Goal: Transaction & Acquisition: Purchase product/service

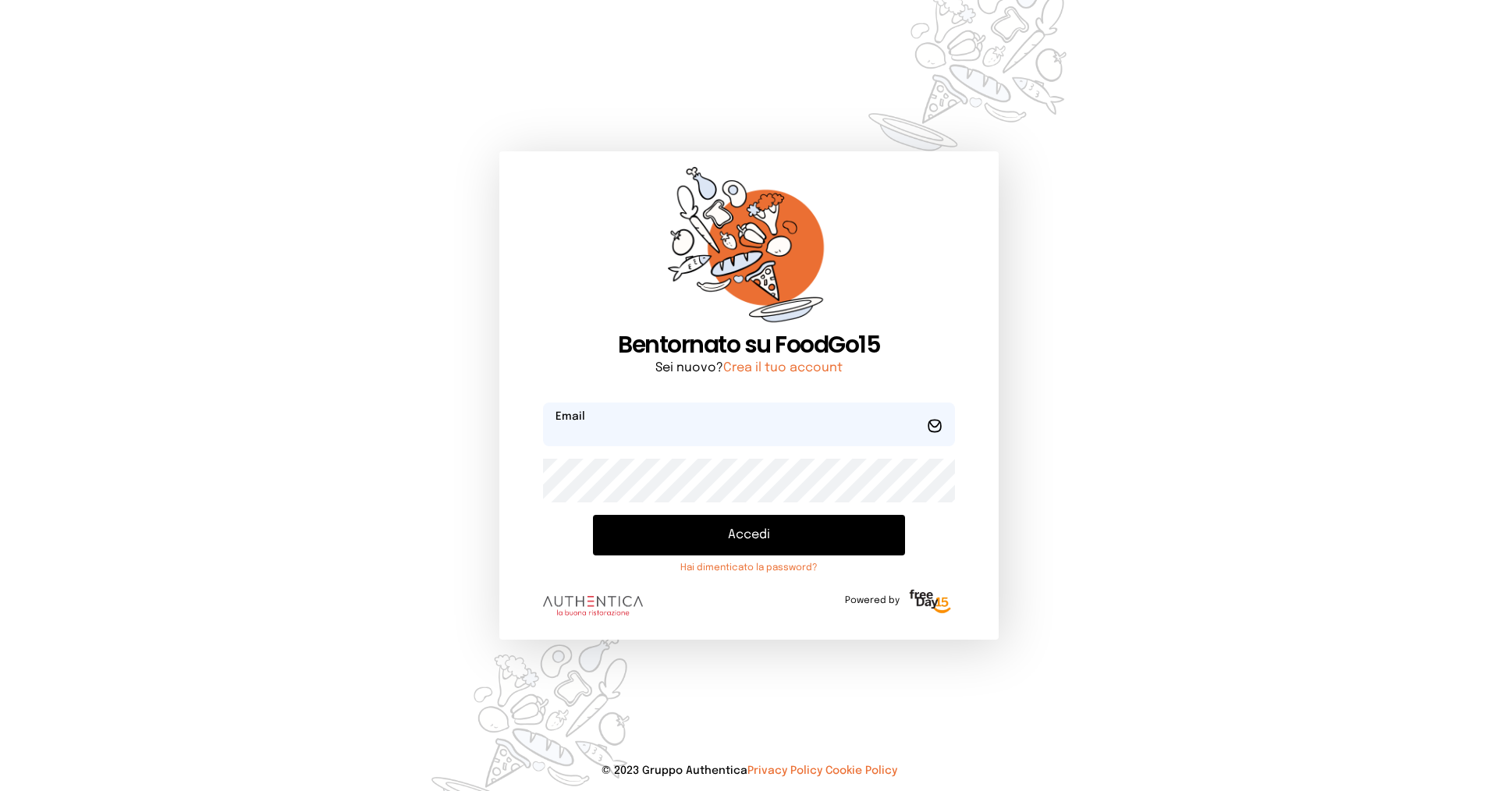
type input "**********"
click at [794, 533] on button "Accedi" at bounding box center [749, 535] width 312 height 41
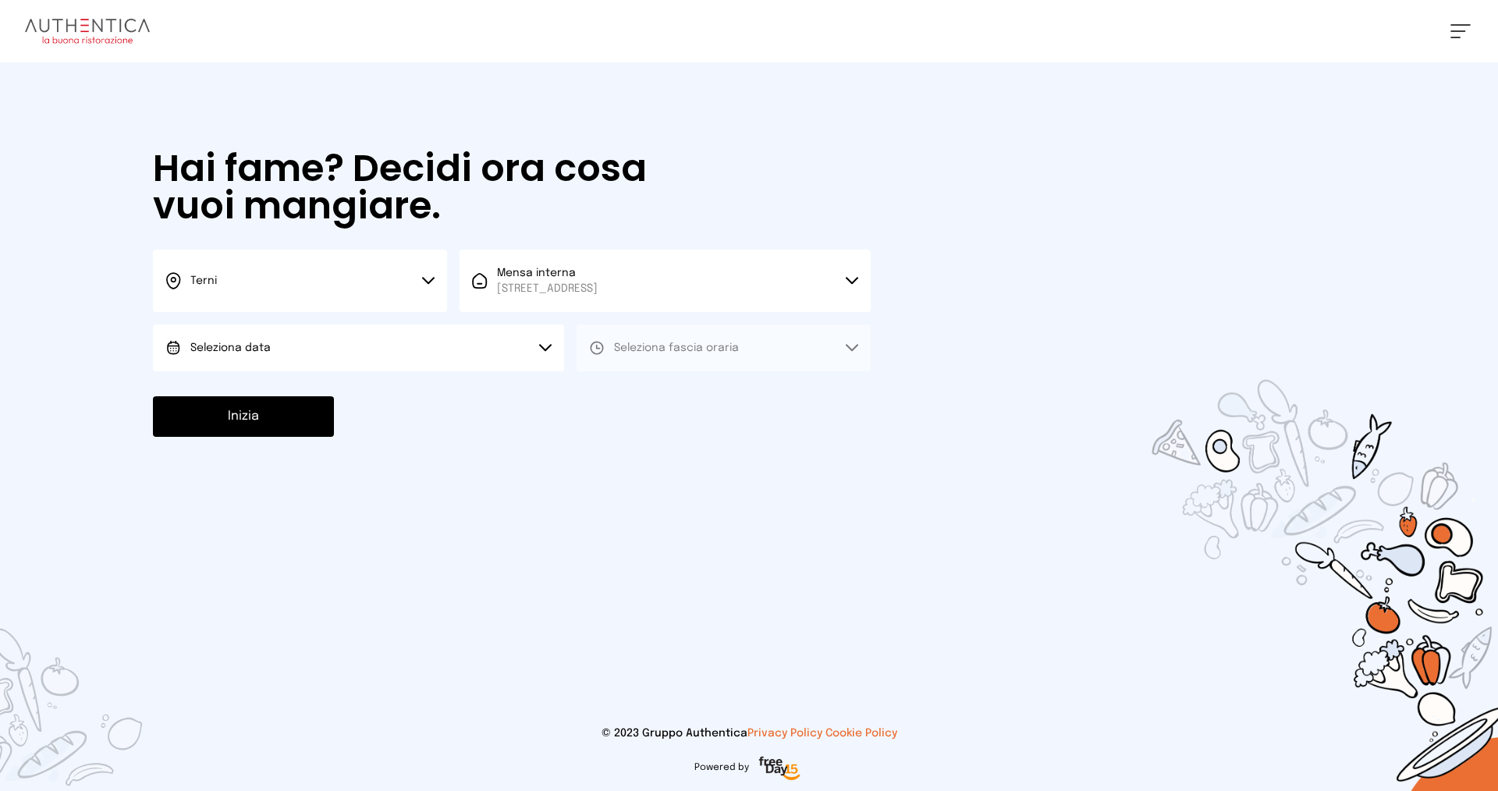
click at [313, 280] on button "Terni" at bounding box center [300, 281] width 294 height 62
click at [303, 333] on li "Terni" at bounding box center [300, 333] width 294 height 42
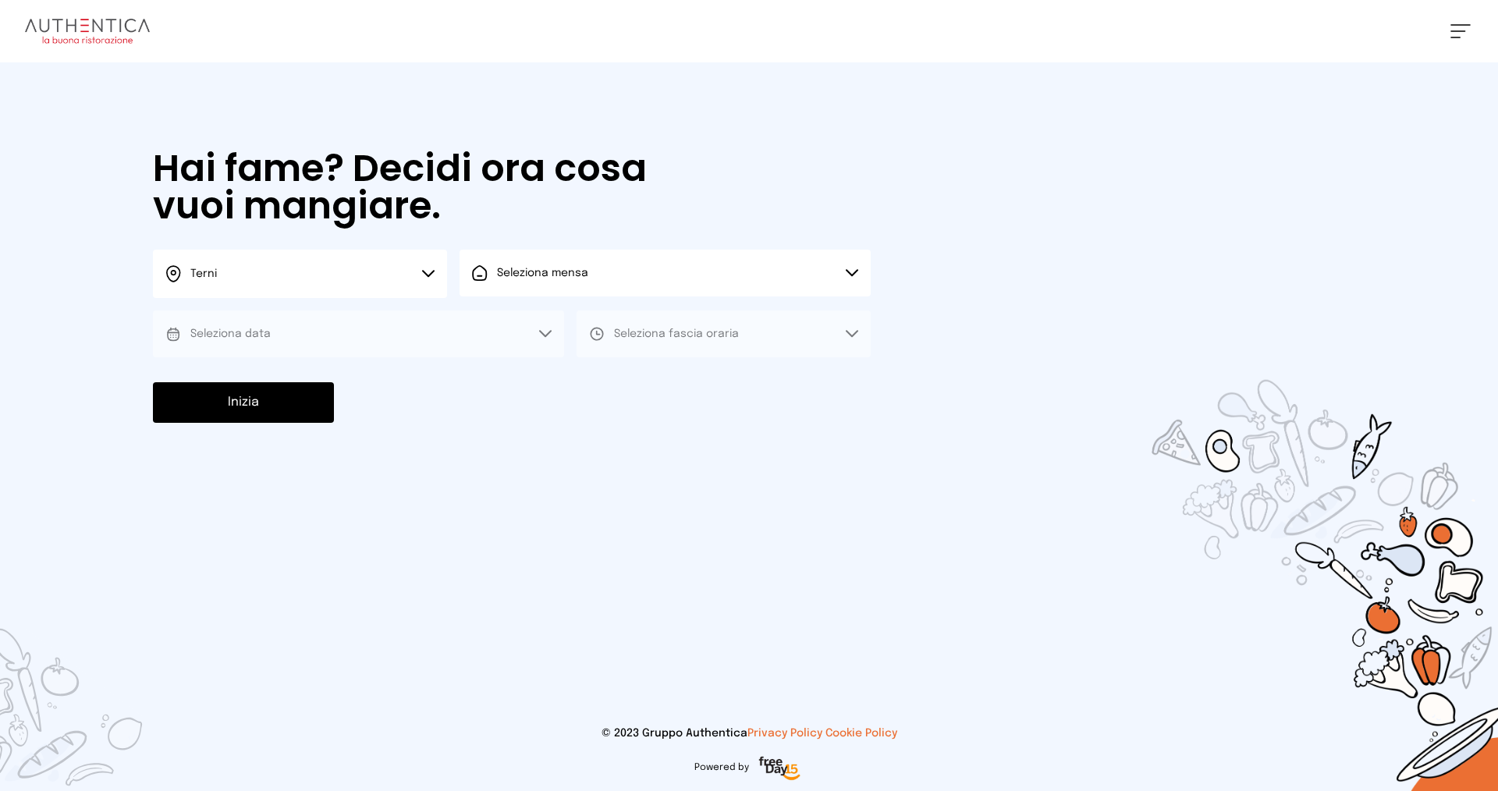
click at [632, 288] on button "Seleziona mensa" at bounding box center [665, 273] width 411 height 47
click at [598, 335] on span "[STREET_ADDRESS]" at bounding box center [547, 333] width 101 height 16
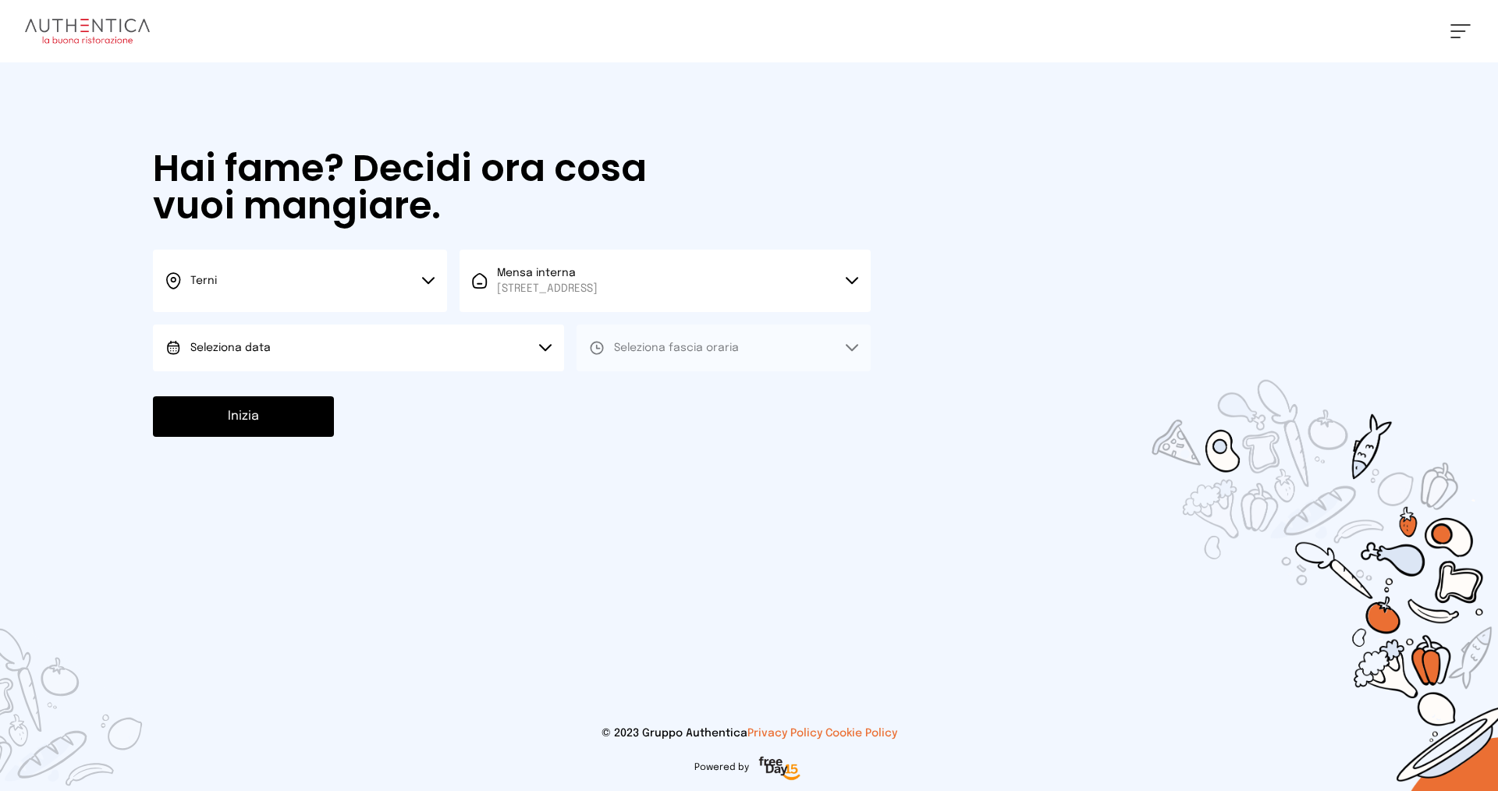
click at [362, 351] on button "Seleziona data" at bounding box center [358, 348] width 411 height 47
click at [379, 397] on li "[DATE], [DATE]" at bounding box center [358, 391] width 411 height 41
click at [697, 353] on span "Seleziona fascia oraria" at bounding box center [676, 347] width 125 height 11
click at [678, 395] on li "Pranzo" at bounding box center [724, 391] width 294 height 41
click at [290, 415] on button "Inizia" at bounding box center [243, 416] width 181 height 41
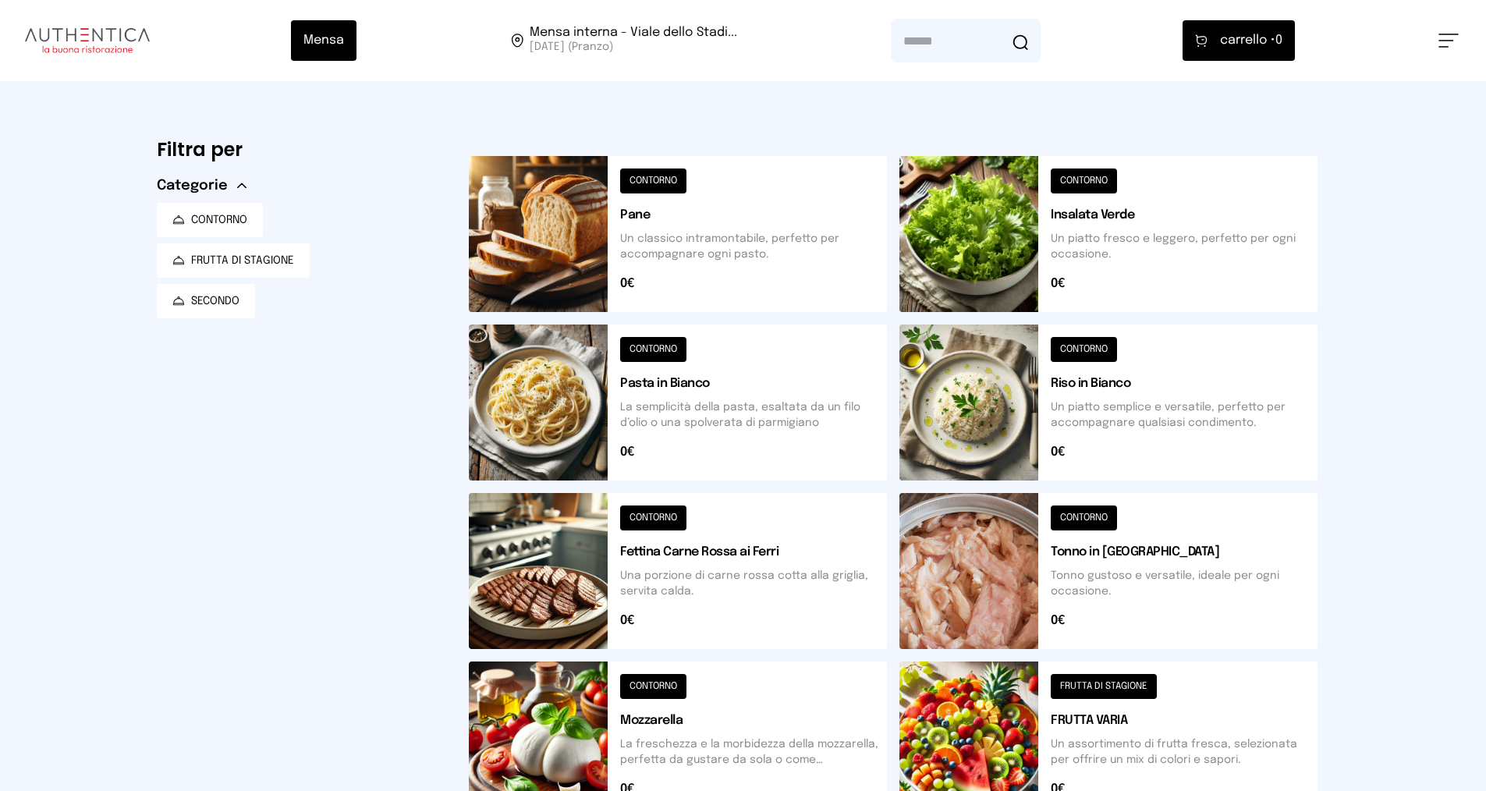
click at [1125, 683] on button at bounding box center [1109, 740] width 418 height 156
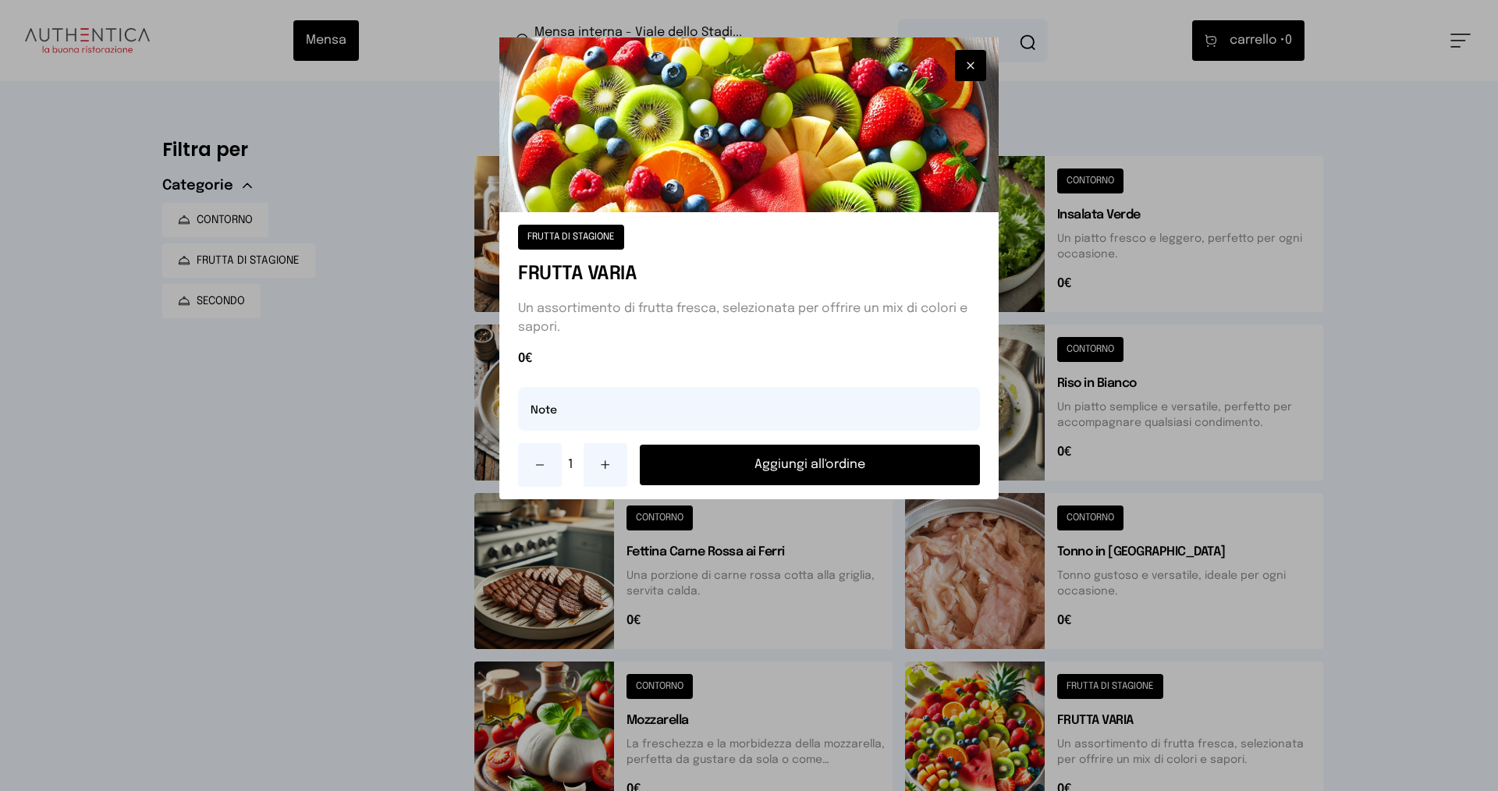
click at [861, 466] on button "Aggiungi all'ordine" at bounding box center [810, 465] width 340 height 41
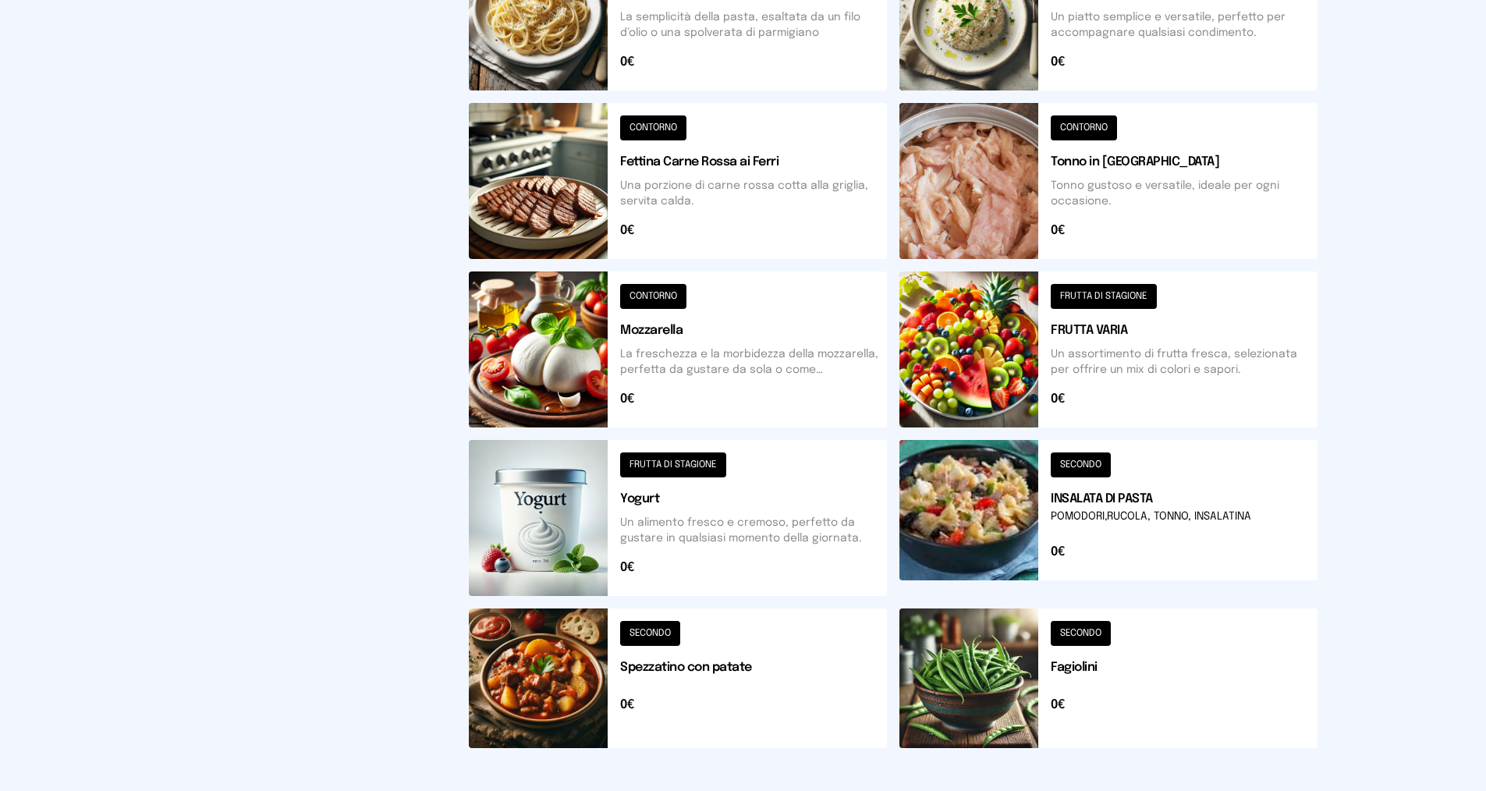
scroll to position [468, 0]
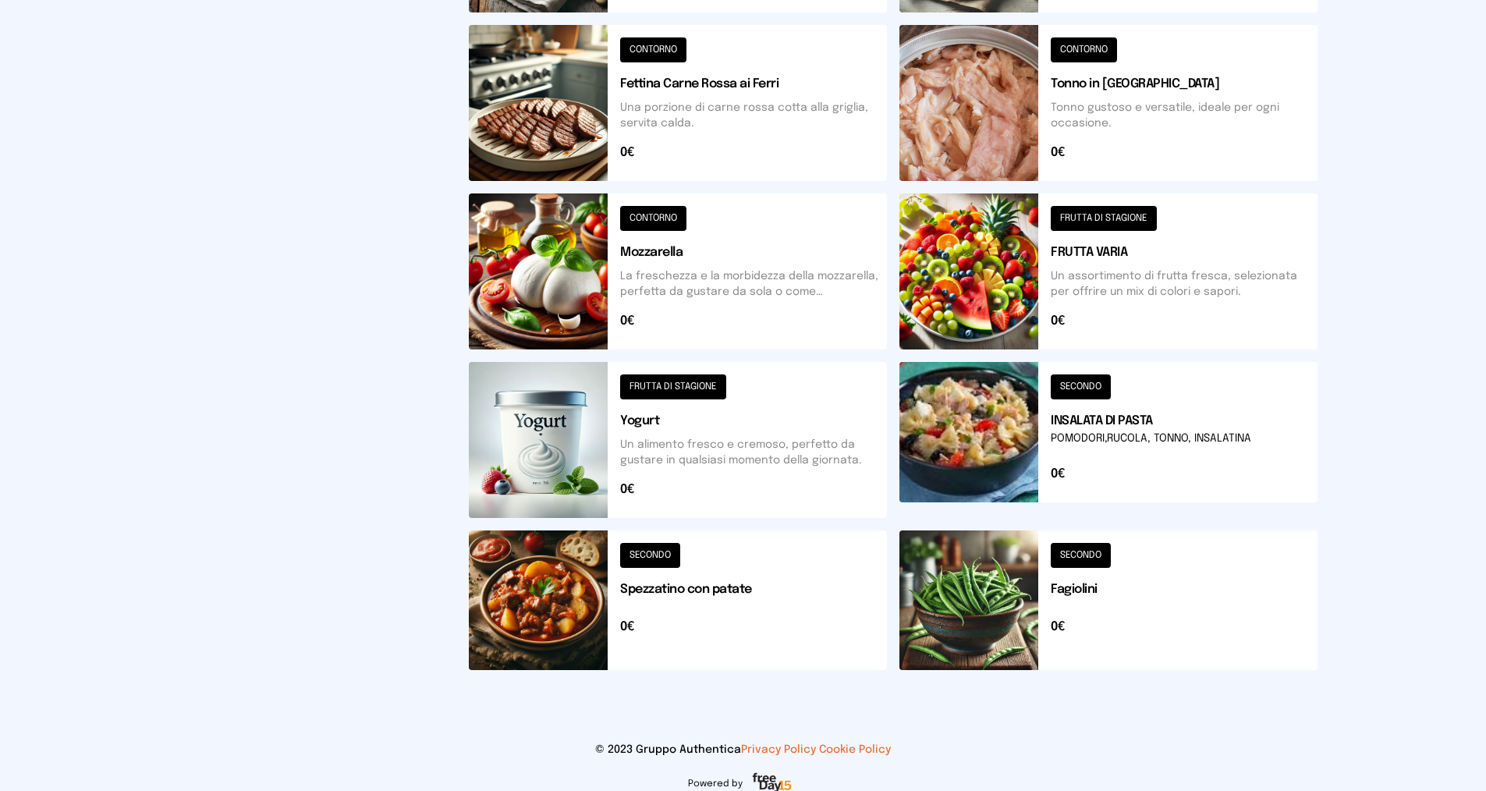
click at [1063, 555] on button at bounding box center [1109, 601] width 418 height 140
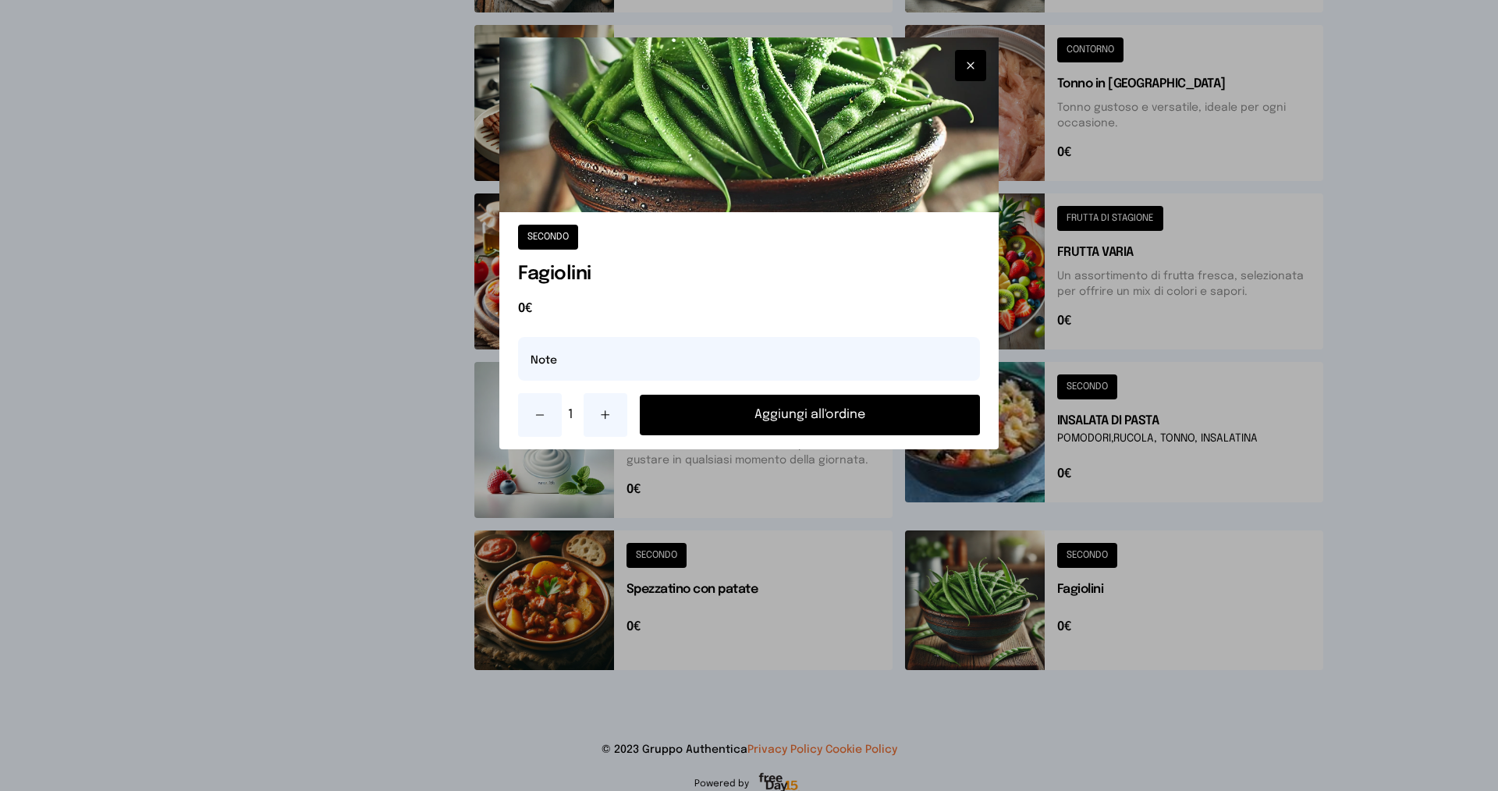
click at [835, 423] on button "Aggiungi all'ordine" at bounding box center [810, 415] width 340 height 41
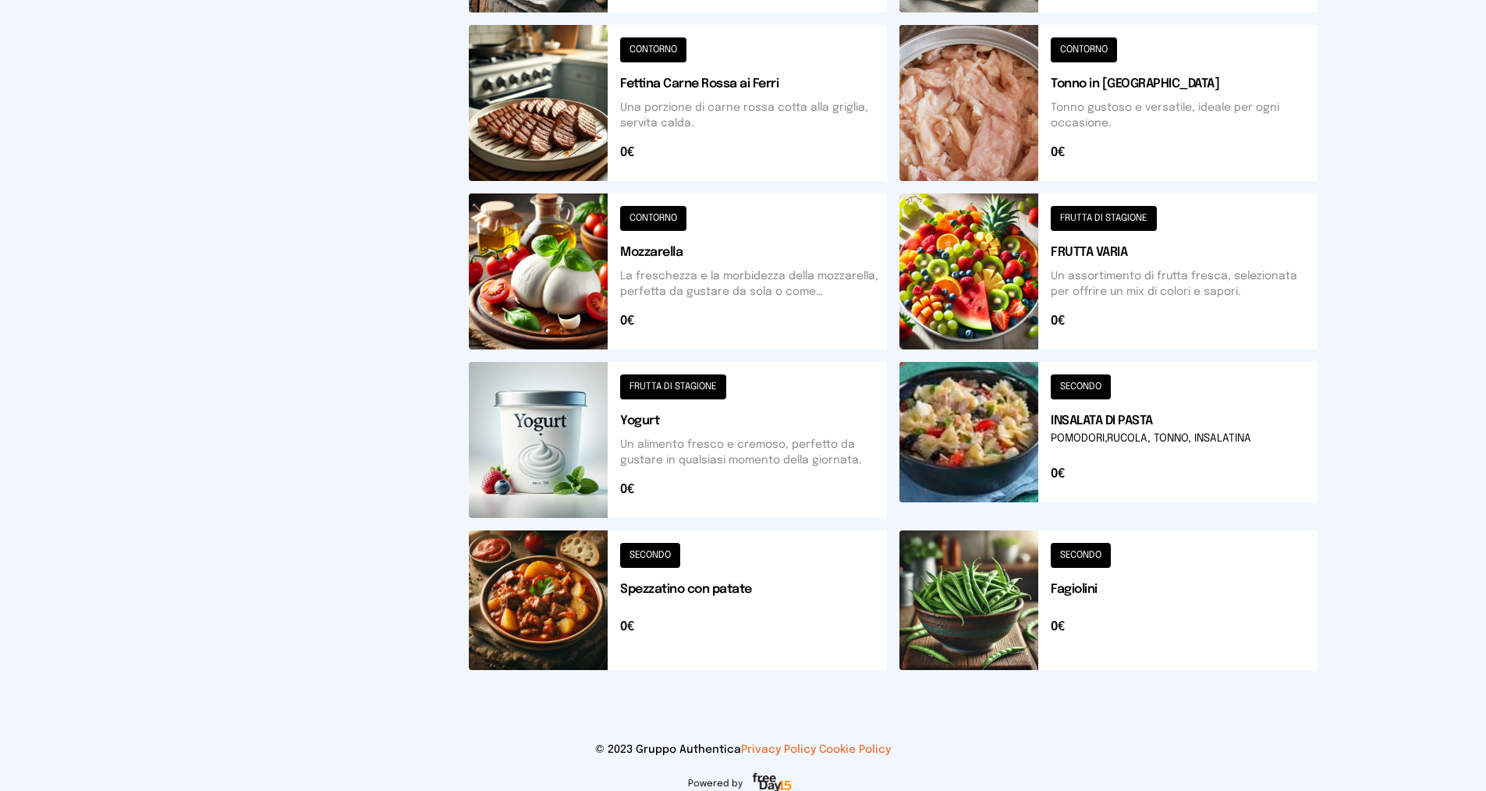
click at [655, 550] on button at bounding box center [678, 601] width 418 height 140
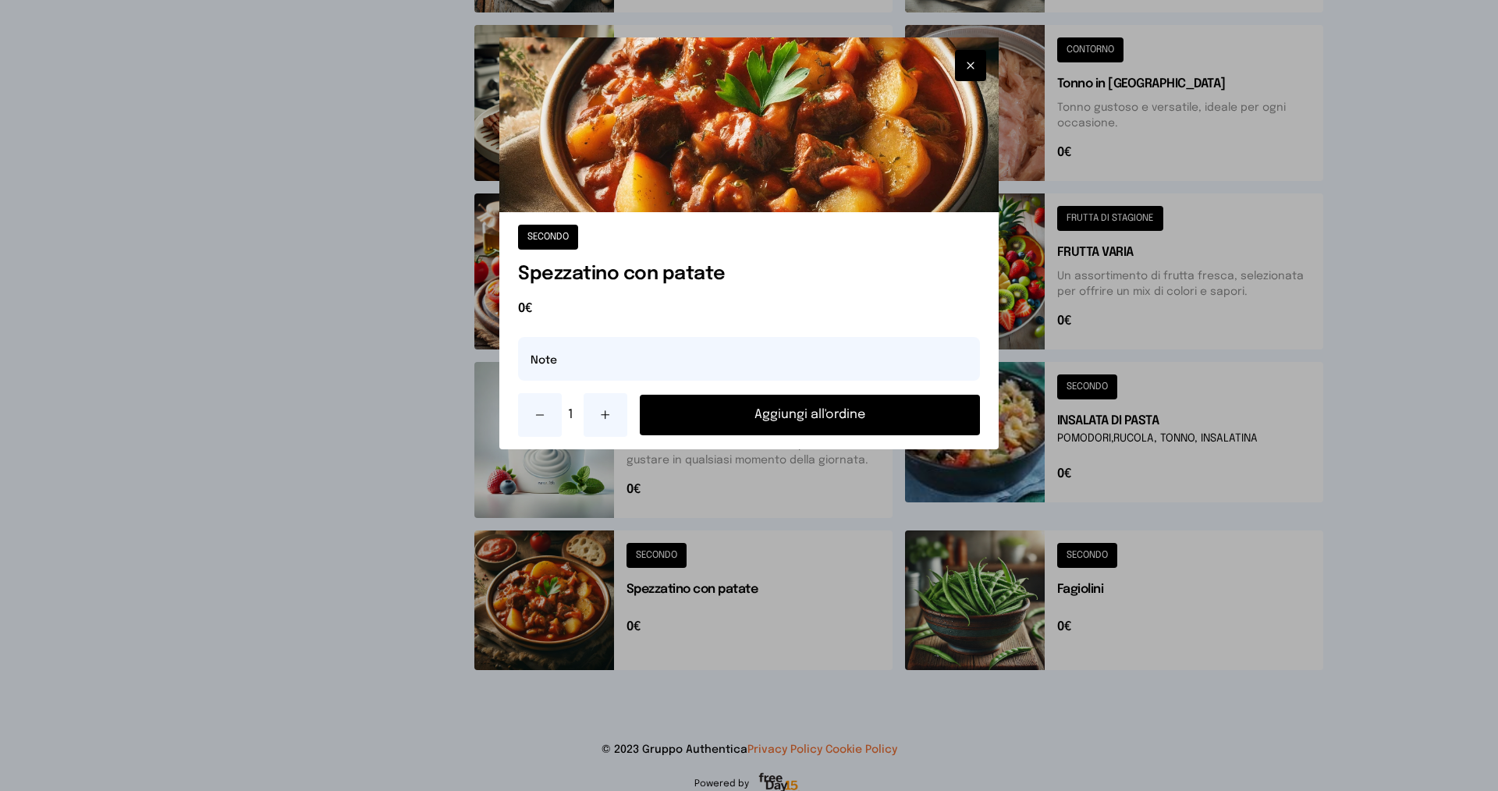
click at [730, 424] on button "Aggiungi all'ordine" at bounding box center [810, 415] width 340 height 41
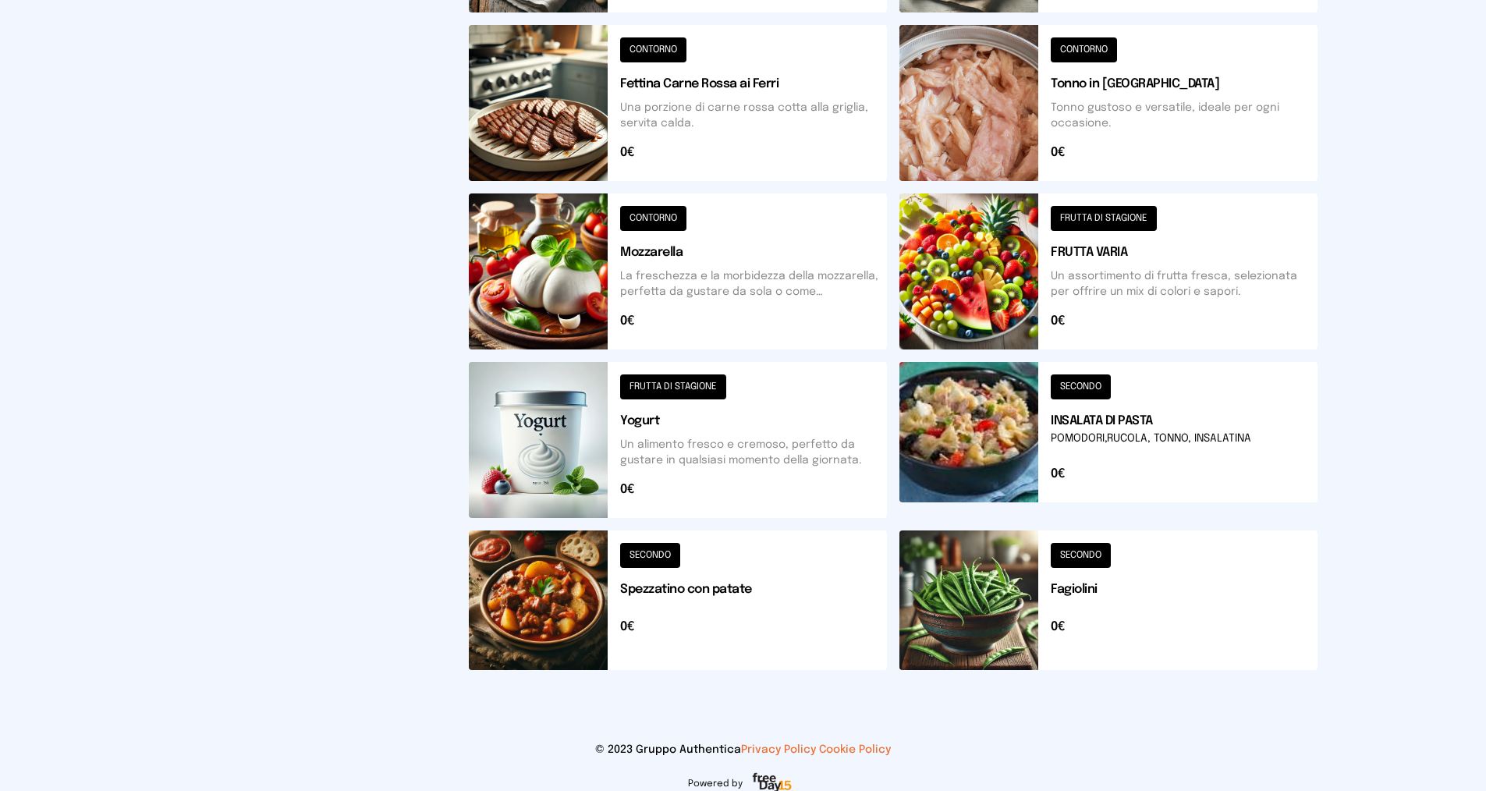
scroll to position [0, 0]
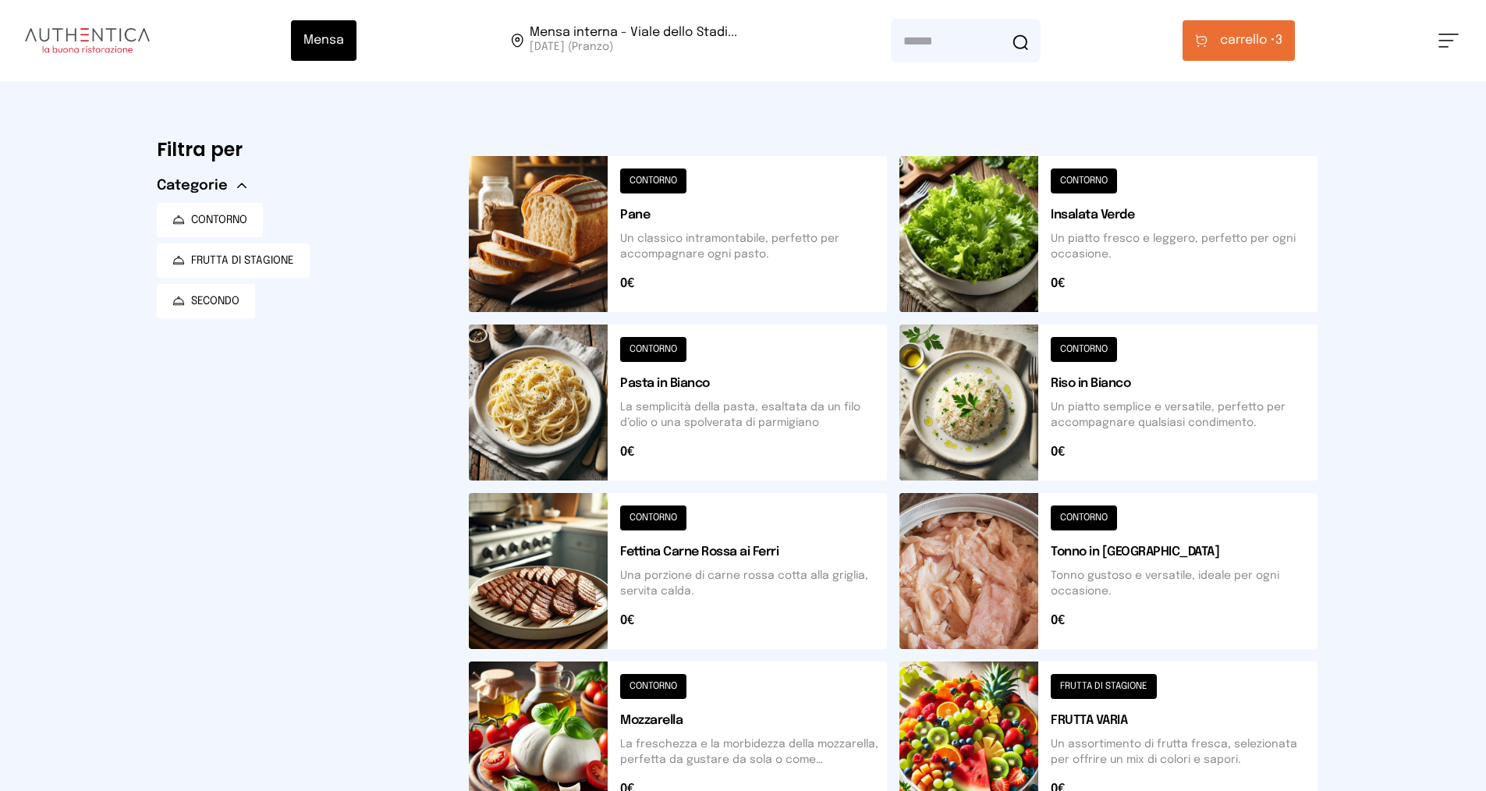
click at [1233, 40] on span "carrello •" at bounding box center [1247, 40] width 55 height 19
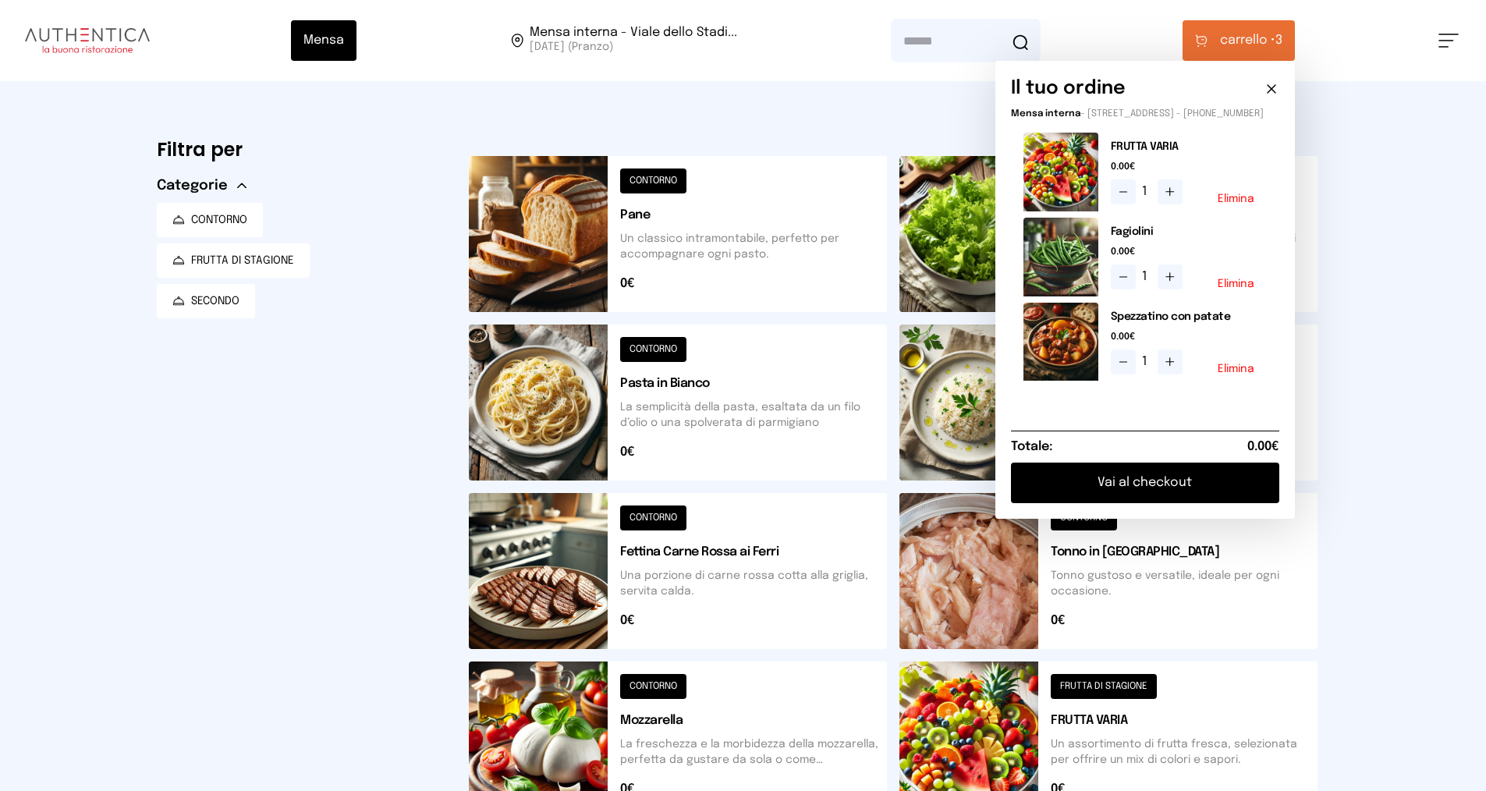
click at [1169, 495] on button "Vai al checkout" at bounding box center [1145, 483] width 268 height 41
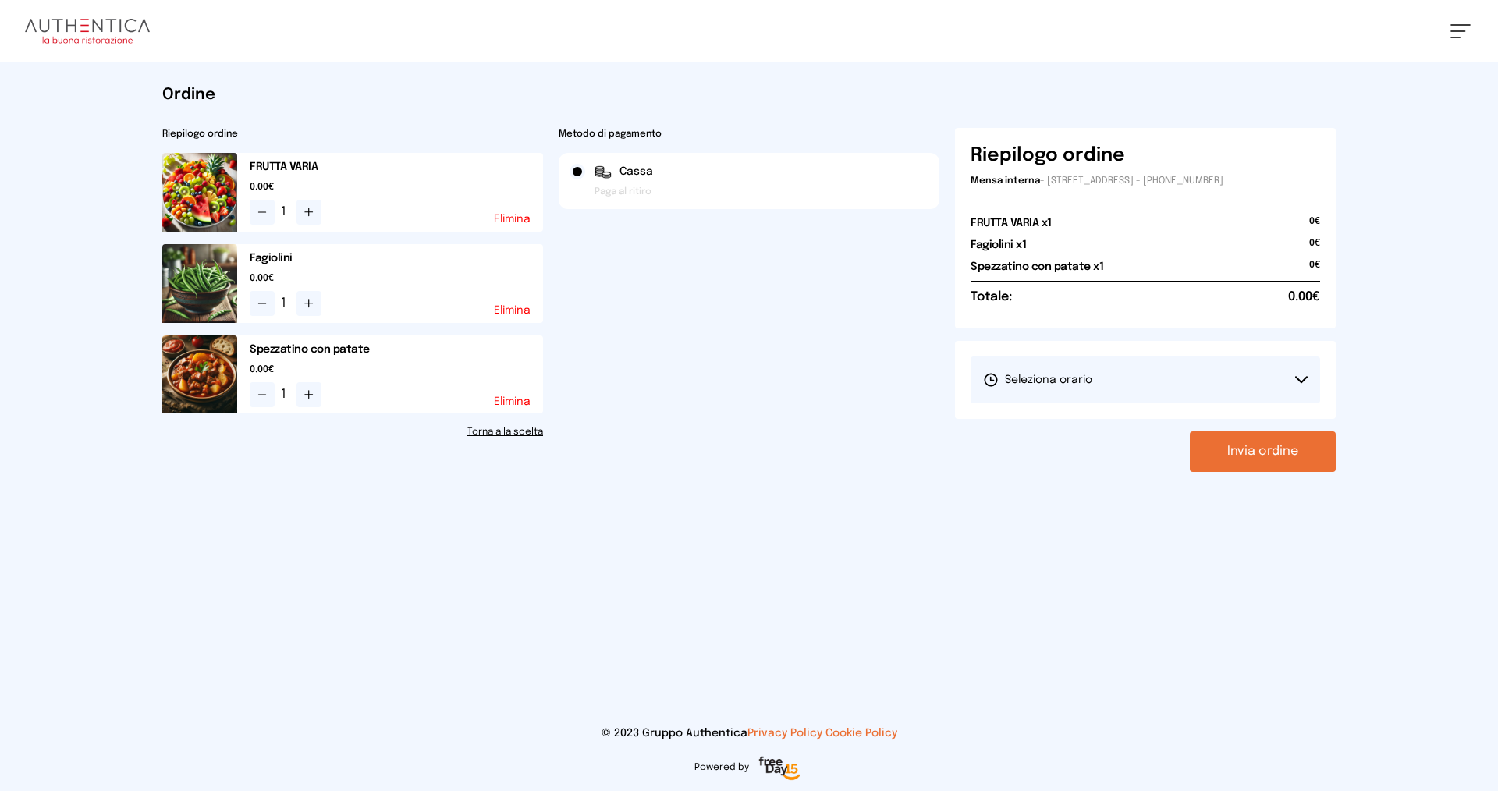
click at [1082, 371] on button "Seleziona orario" at bounding box center [1146, 380] width 350 height 47
click at [1088, 422] on span "1° Turno (13:00 - 15:00)" at bounding box center [1042, 424] width 118 height 16
click at [1290, 450] on button "Invia ordine" at bounding box center [1263, 451] width 146 height 41
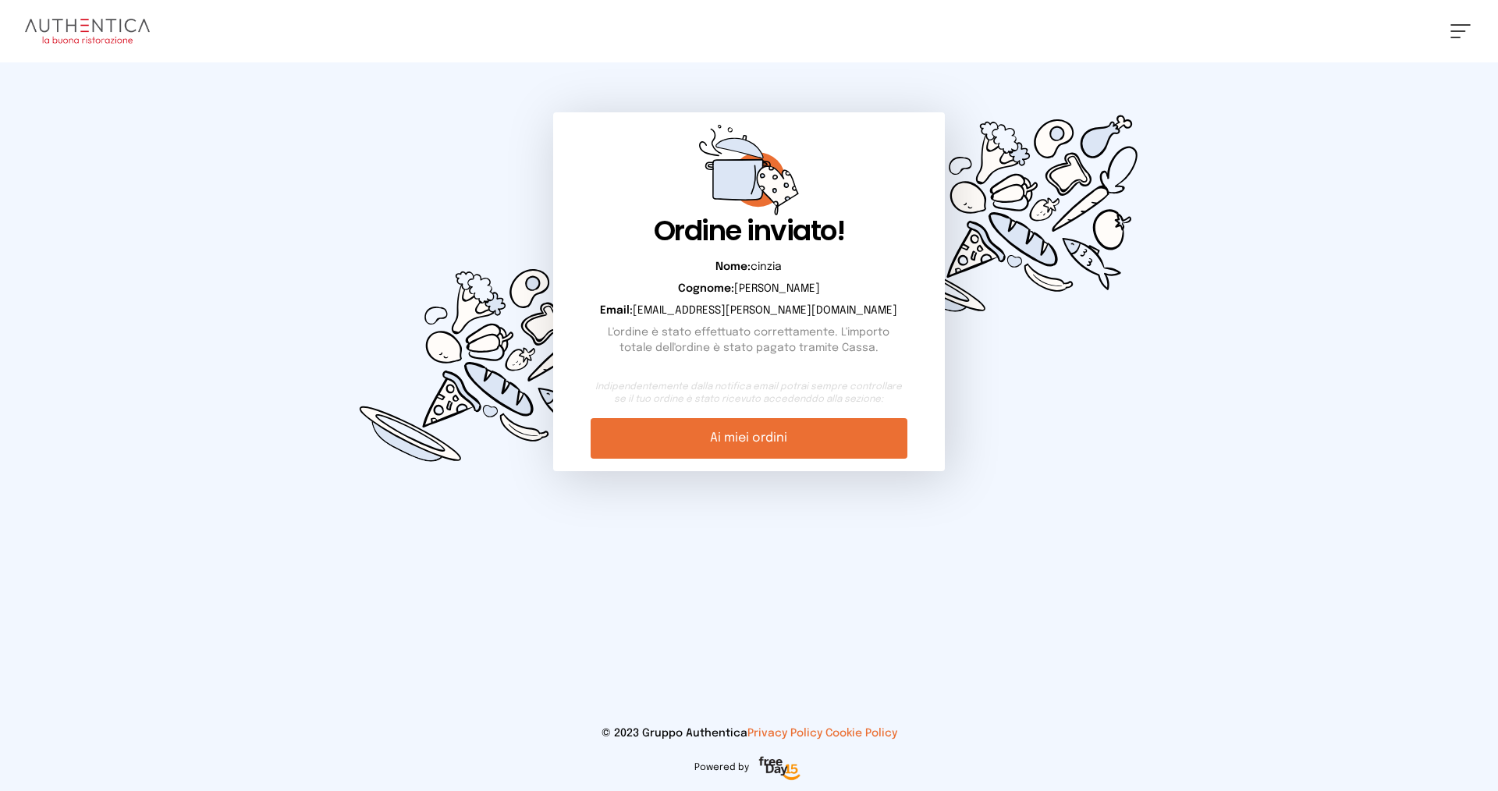
click at [871, 436] on link "Ai miei ordini" at bounding box center [749, 438] width 316 height 41
